Goal: Transaction & Acquisition: Purchase product/service

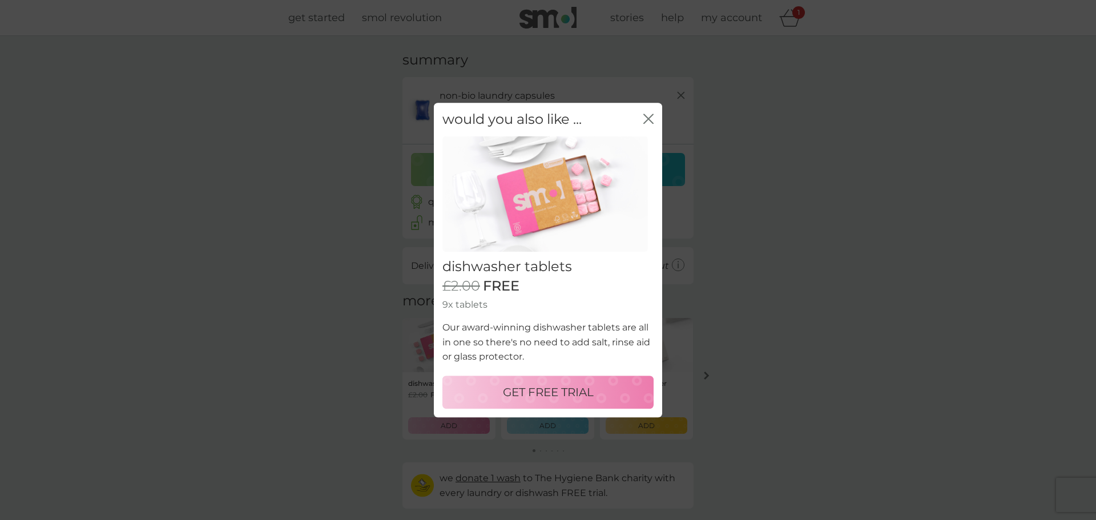
click at [649, 121] on icon "close" at bounding box center [649, 119] width 10 height 10
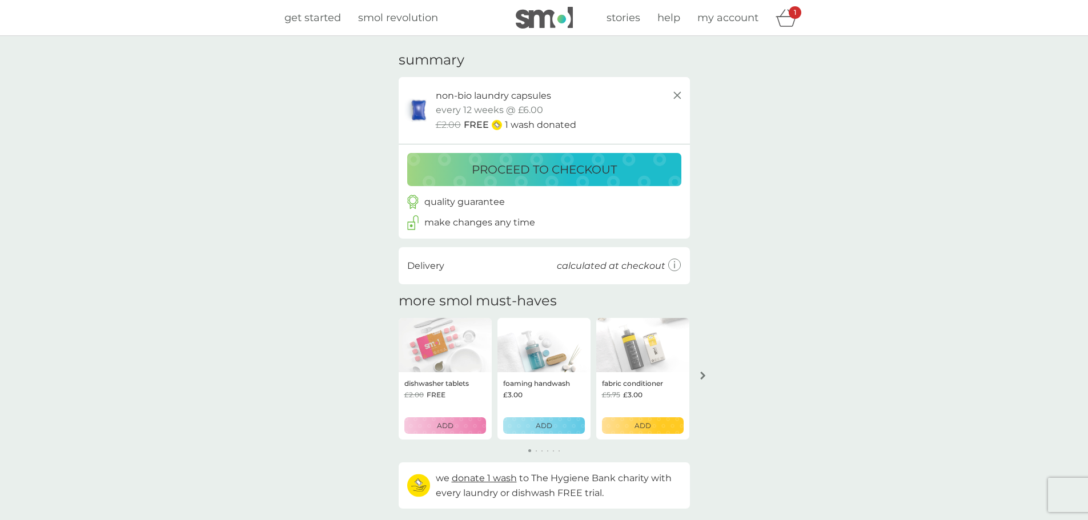
click at [582, 174] on p "proceed to checkout" at bounding box center [544, 169] width 145 height 18
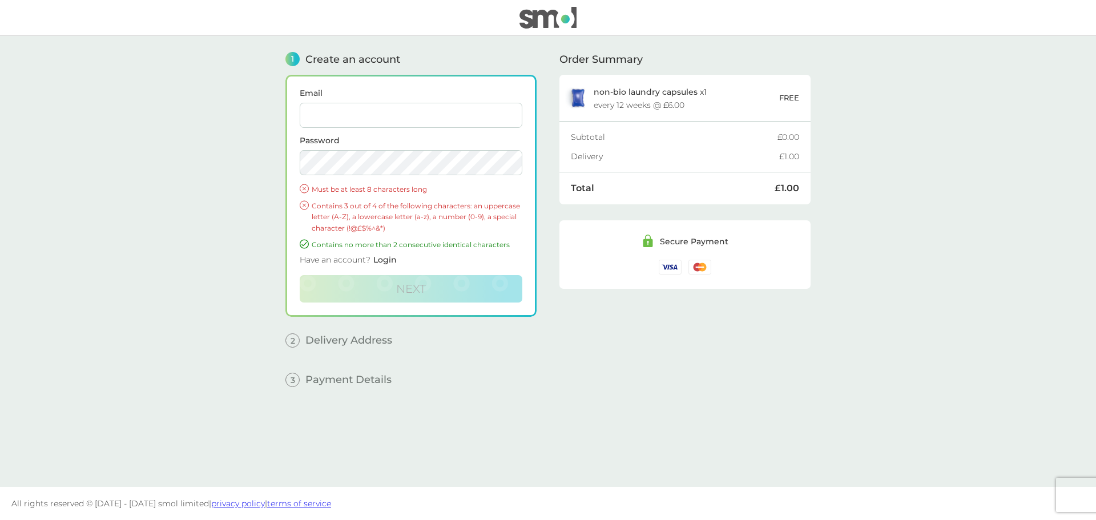
click at [332, 117] on input "Email" at bounding box center [411, 115] width 223 height 25
type input "[EMAIL_ADDRESS][DOMAIN_NAME]"
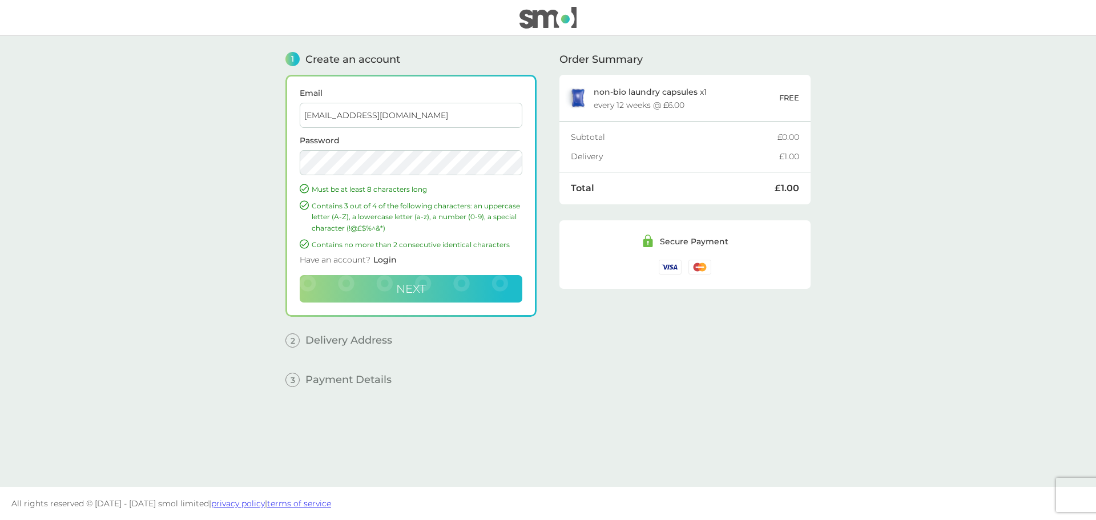
click at [449, 294] on button "Next" at bounding box center [411, 288] width 223 height 27
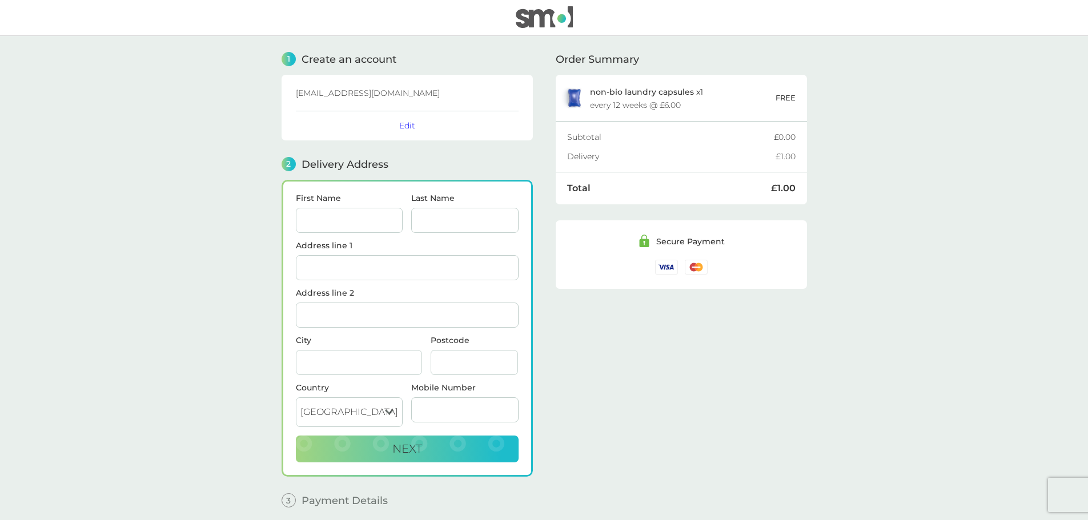
scroll to position [46, 0]
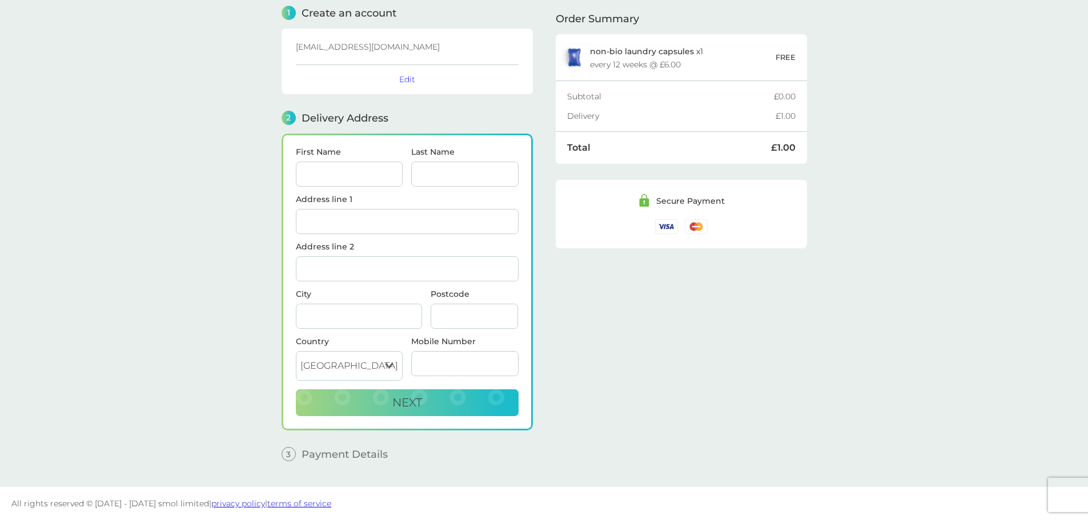
click at [336, 166] on input "First Name" at bounding box center [349, 174] width 107 height 25
type input "[PERSON_NAME]"
click at [430, 176] on input "Last Name" at bounding box center [464, 174] width 107 height 25
type input "[PERSON_NAME]"
click at [404, 222] on input "Address line 1" at bounding box center [407, 221] width 223 height 25
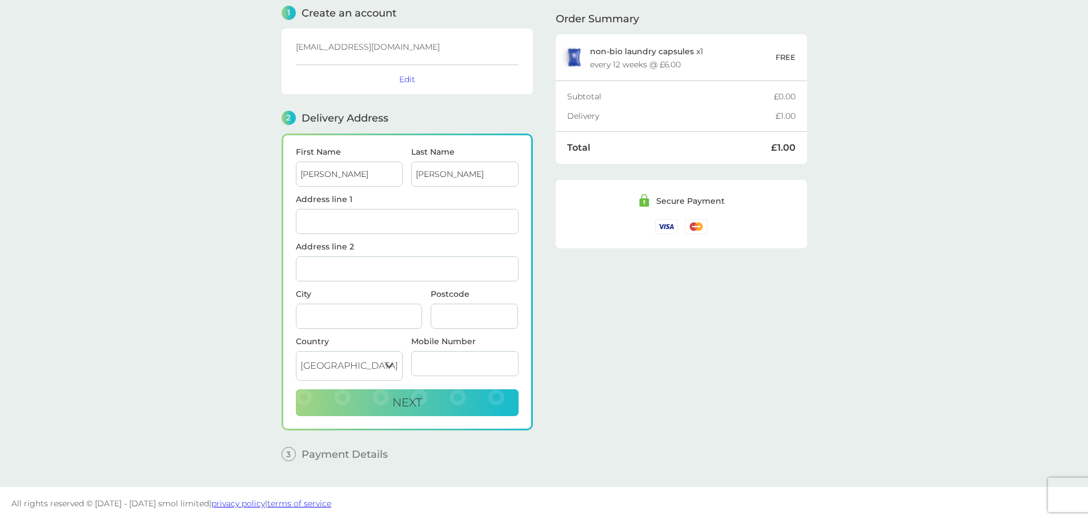
type input "[STREET_ADDRESS][PERSON_NAME]"
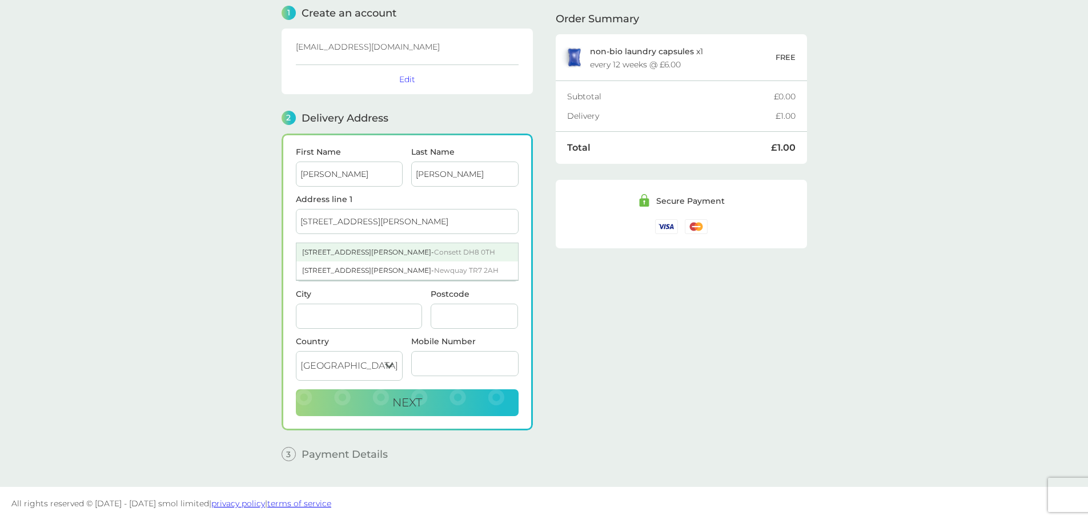
click at [434, 253] on span "Consett DH8 0TH" at bounding box center [464, 252] width 61 height 9
type input "Consett"
type input "DH8 0TH"
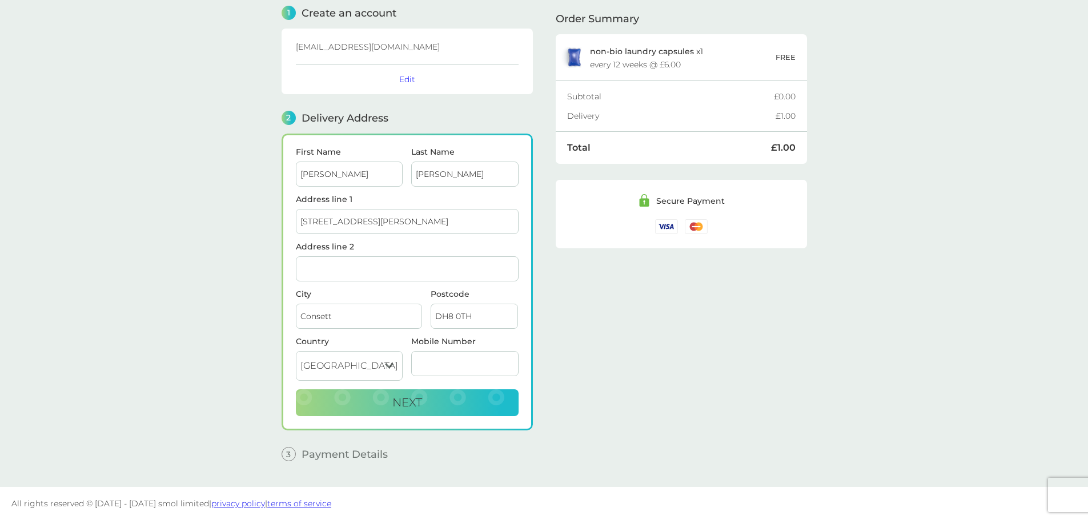
click at [448, 361] on input "Mobile Number" at bounding box center [464, 363] width 107 height 25
type input "07342979133"
click at [433, 409] on button "Next" at bounding box center [407, 402] width 223 height 27
checkbox input "true"
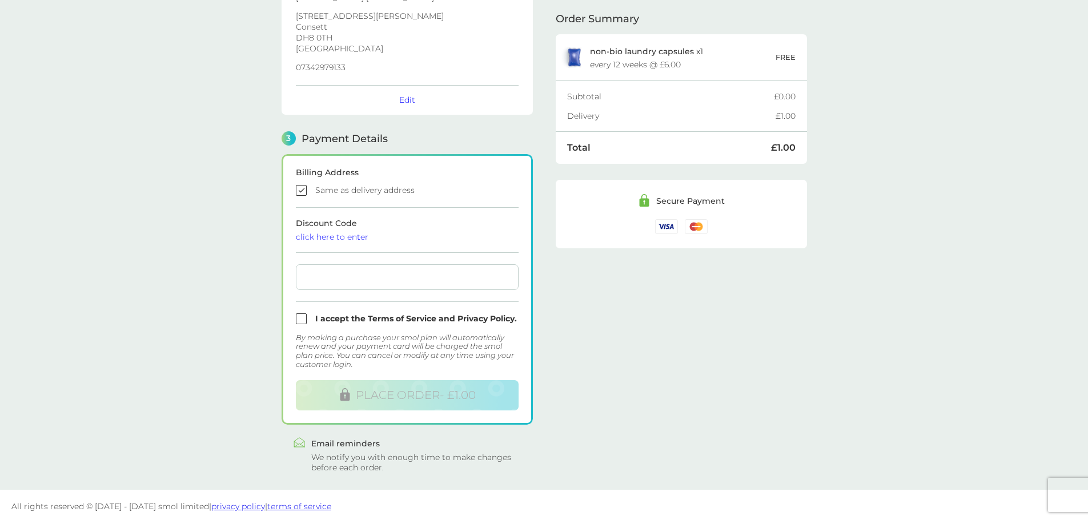
scroll to position [204, 0]
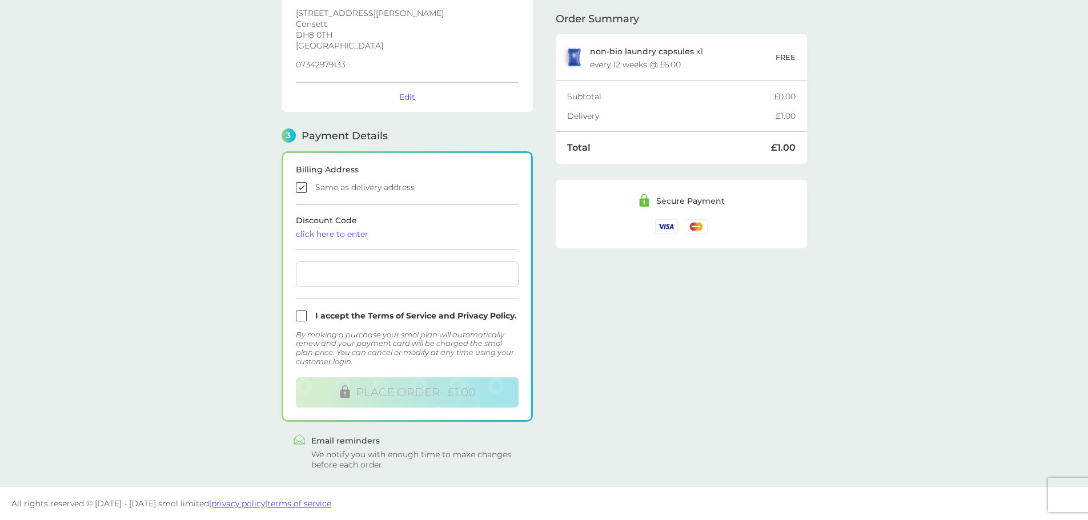
click at [298, 315] on input "checkbox" at bounding box center [407, 316] width 223 height 11
checkbox input "true"
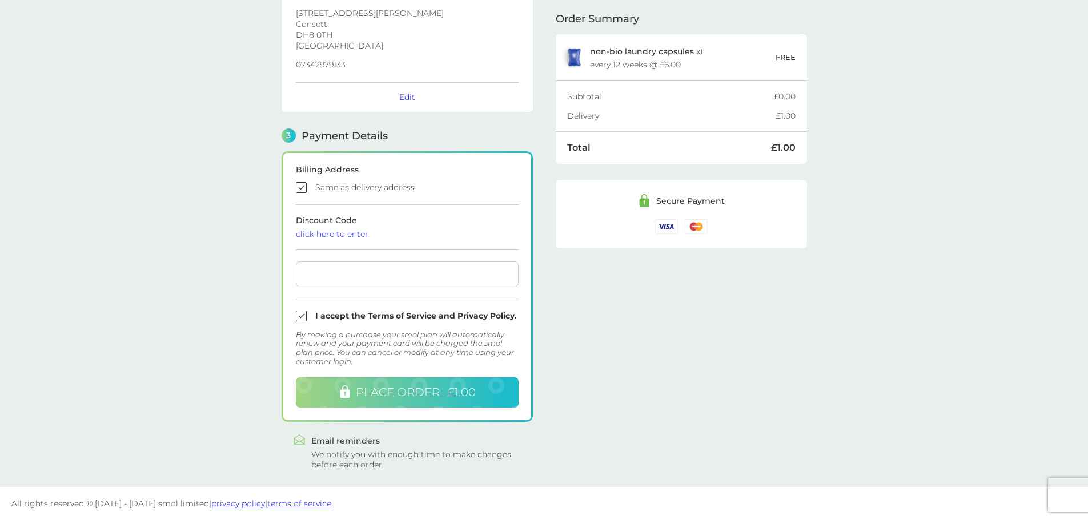
click at [453, 401] on button "PLACE ORDER - £1.00" at bounding box center [407, 392] width 223 height 30
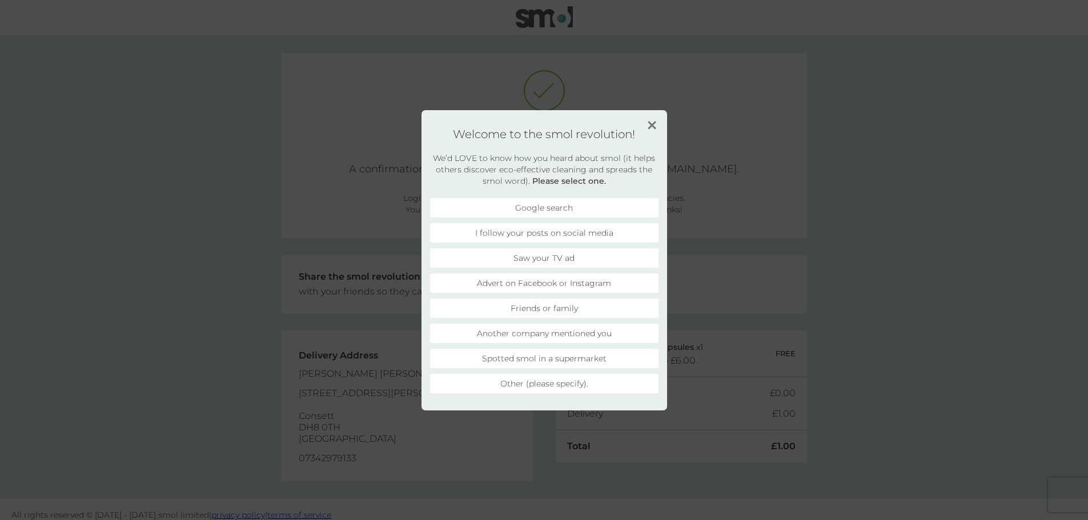
click at [653, 126] on img at bounding box center [652, 125] width 9 height 9
